Goal: Information Seeking & Learning: Find specific fact

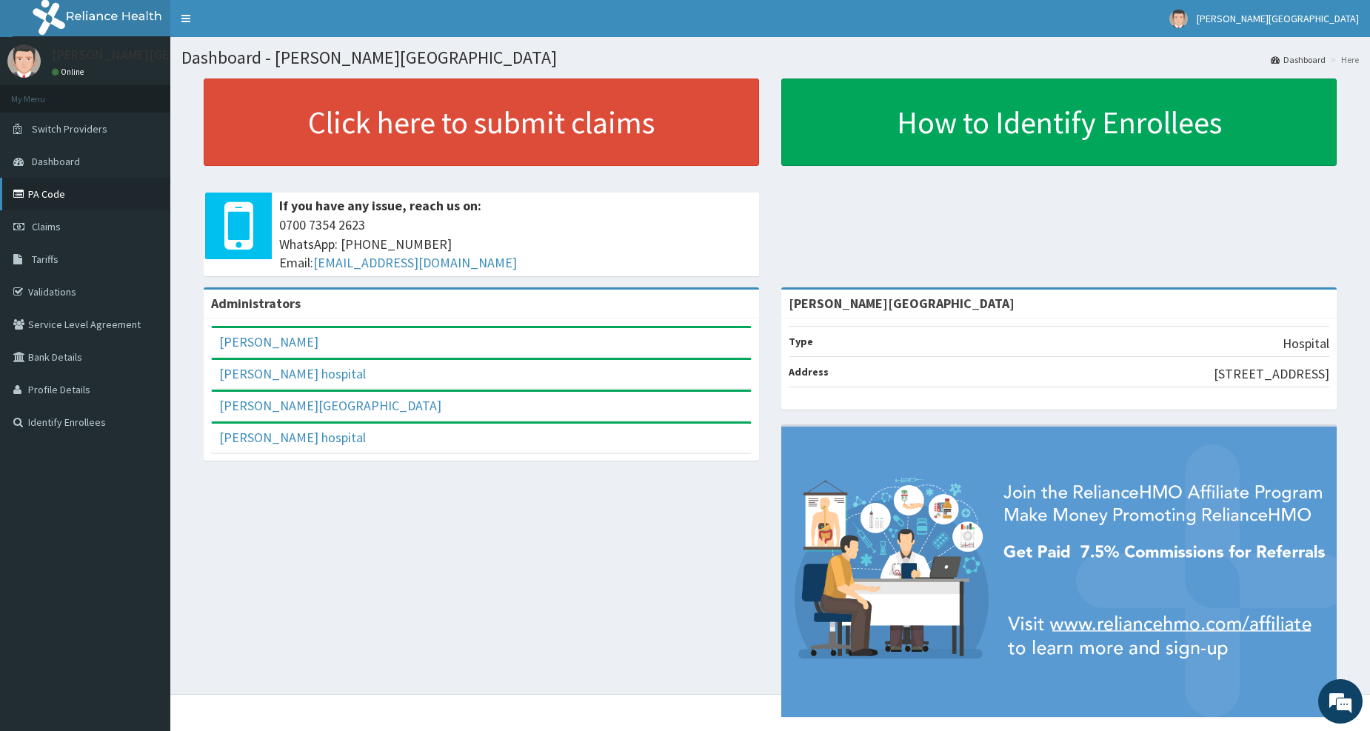
click at [57, 197] on link "PA Code" at bounding box center [85, 194] width 170 height 33
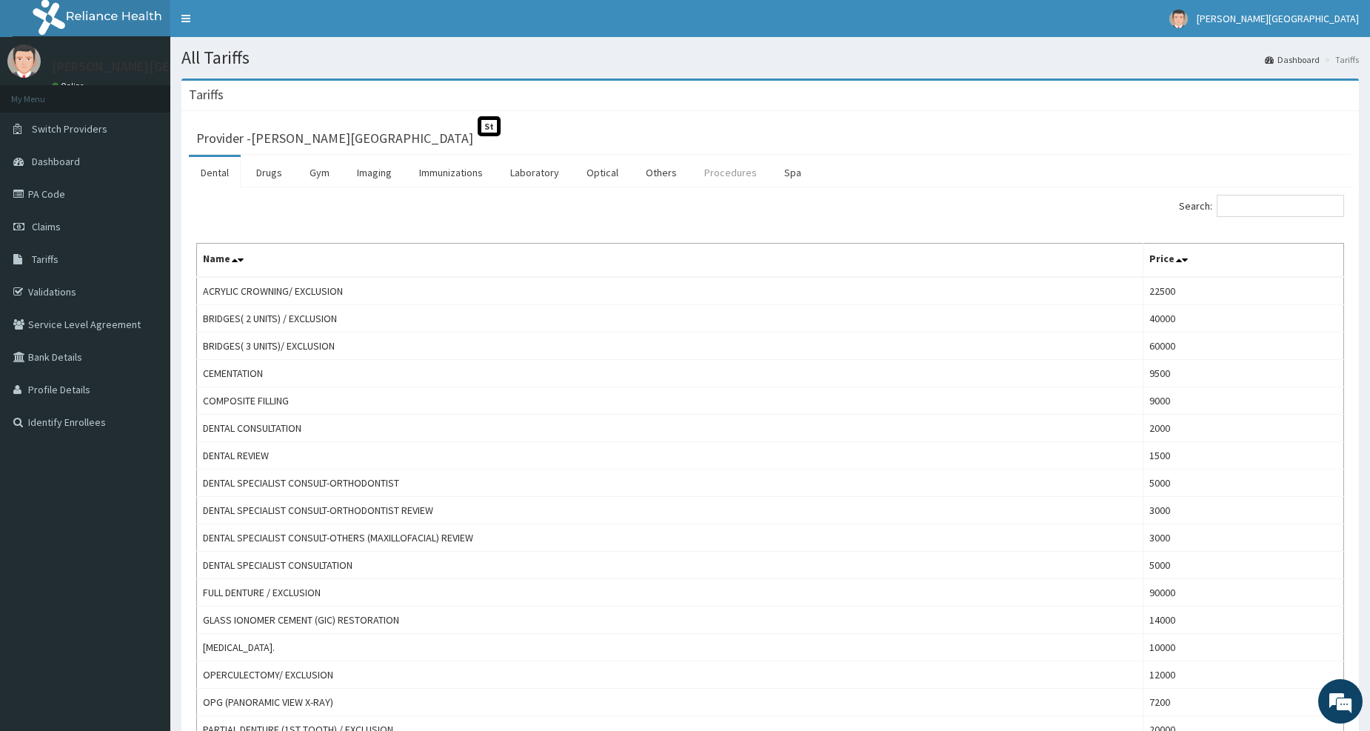
click at [716, 175] on link "Procedures" at bounding box center [730, 172] width 76 height 31
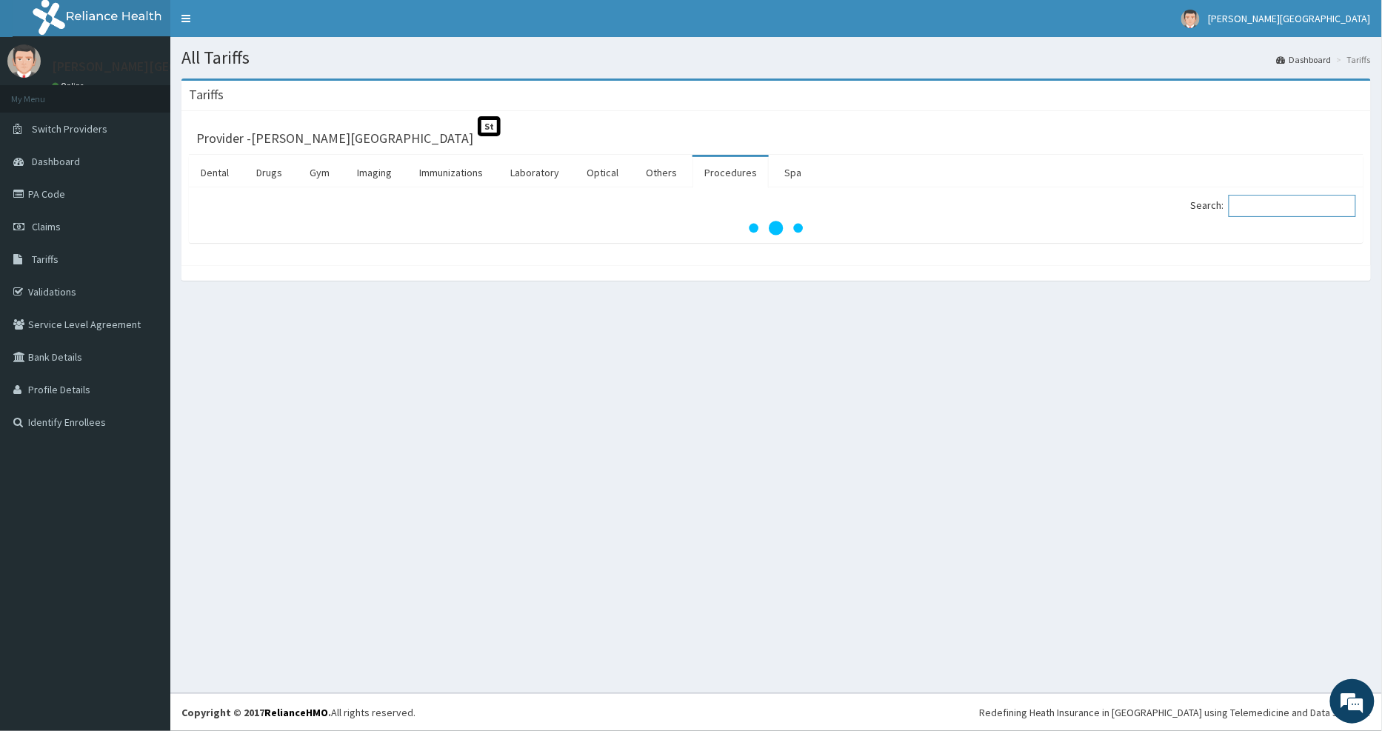
click at [1267, 210] on input "Search:" at bounding box center [1291, 206] width 127 height 22
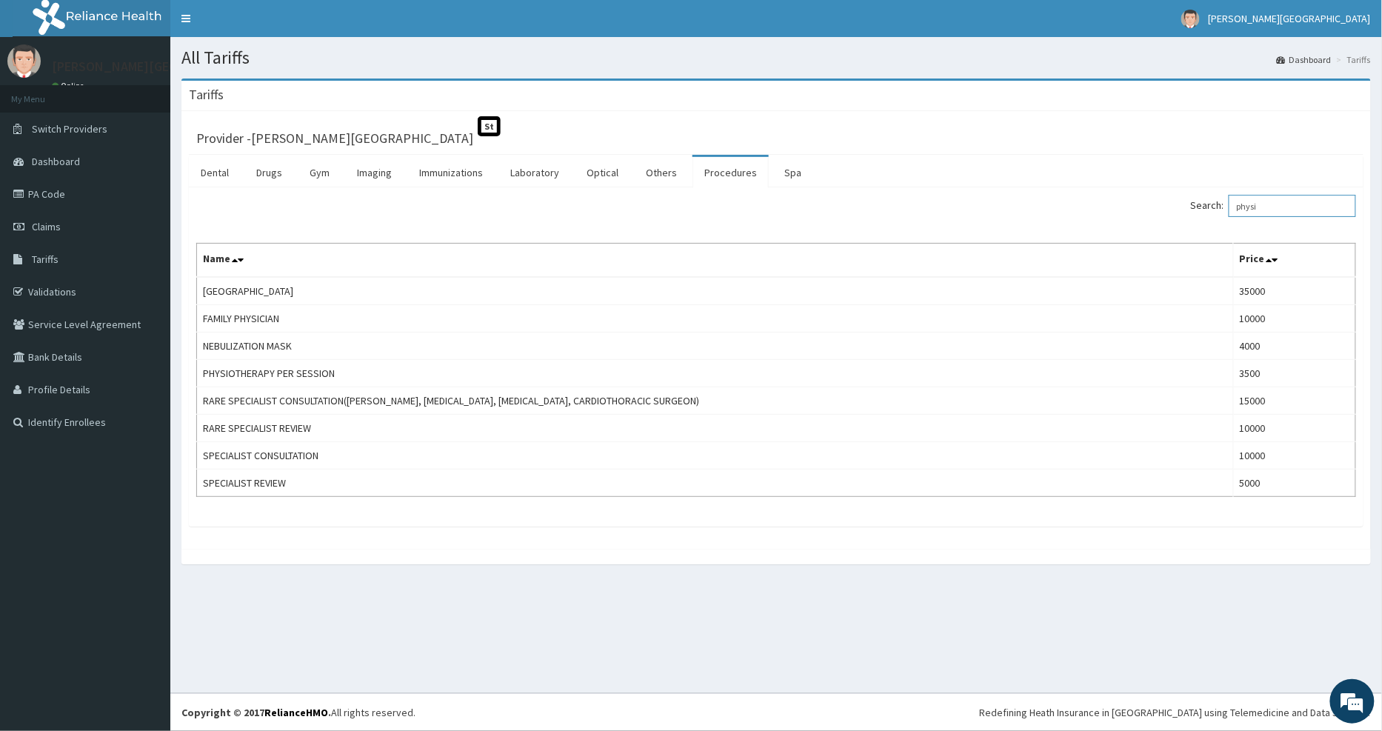
type input "physi"
drag, startPoint x: 53, startPoint y: 190, endPoint x: 476, endPoint y: 18, distance: 456.4
click at [54, 190] on link "PA Code" at bounding box center [85, 194] width 170 height 33
